Goal: Task Accomplishment & Management: Use online tool/utility

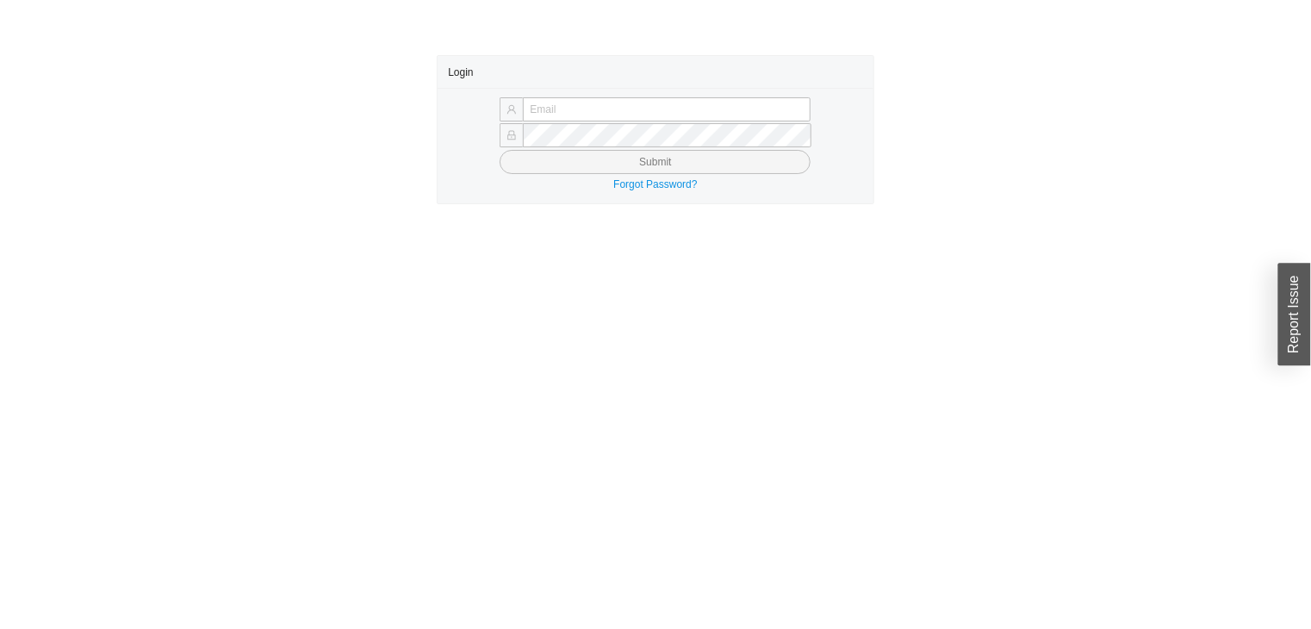
type input "[PERSON_NAME][EMAIL_ADDRESS][DOMAIN_NAME]"
click at [575, 165] on button "Submit" at bounding box center [655, 162] width 311 height 24
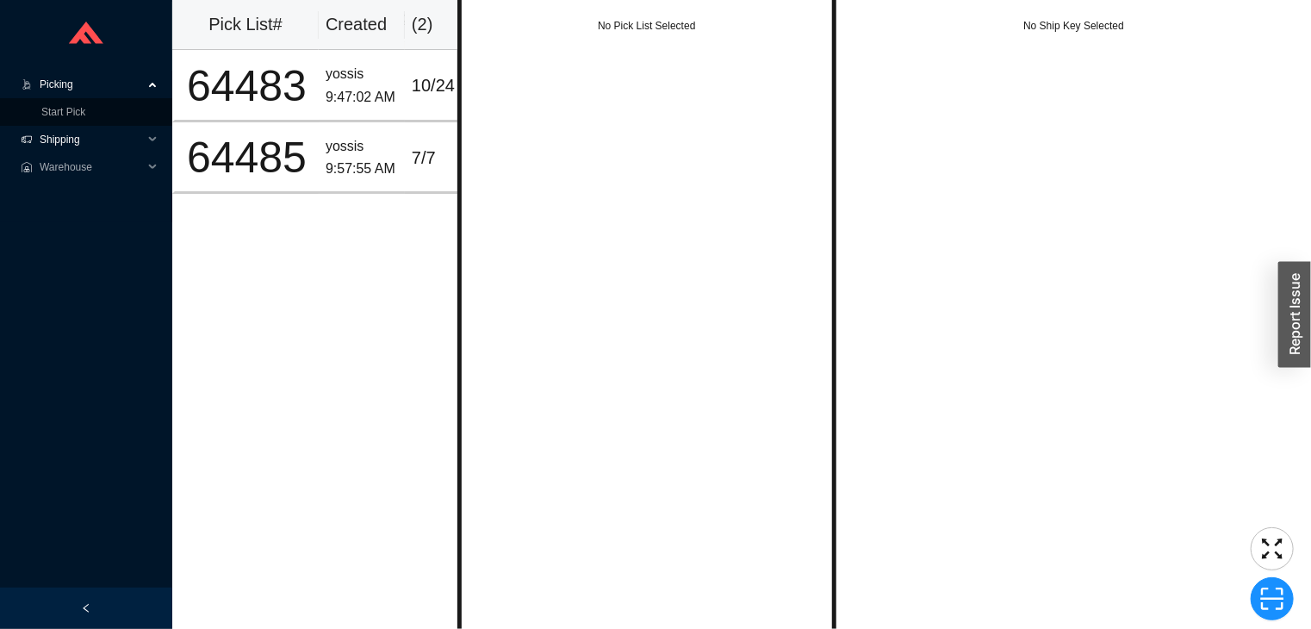
click at [62, 126] on span "Shipping" at bounding box center [91, 140] width 103 height 28
click at [53, 114] on link "Start Pick" at bounding box center [63, 112] width 44 height 12
